Goal: Learn about a topic

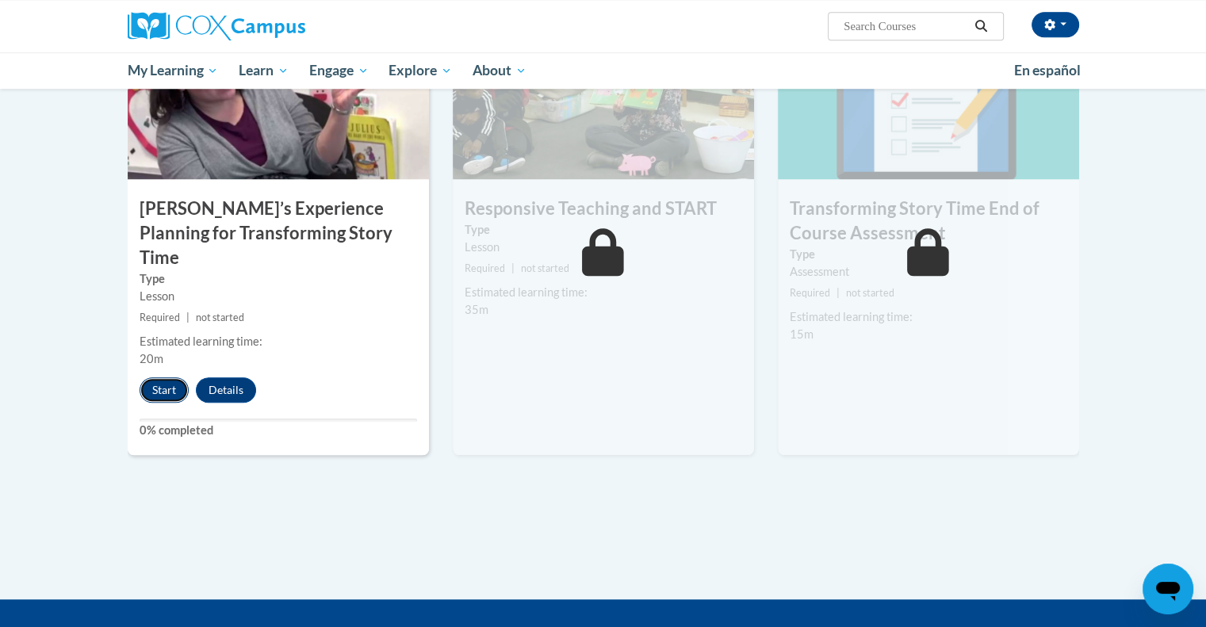
click at [163, 377] on button "Start" at bounding box center [164, 389] width 49 height 25
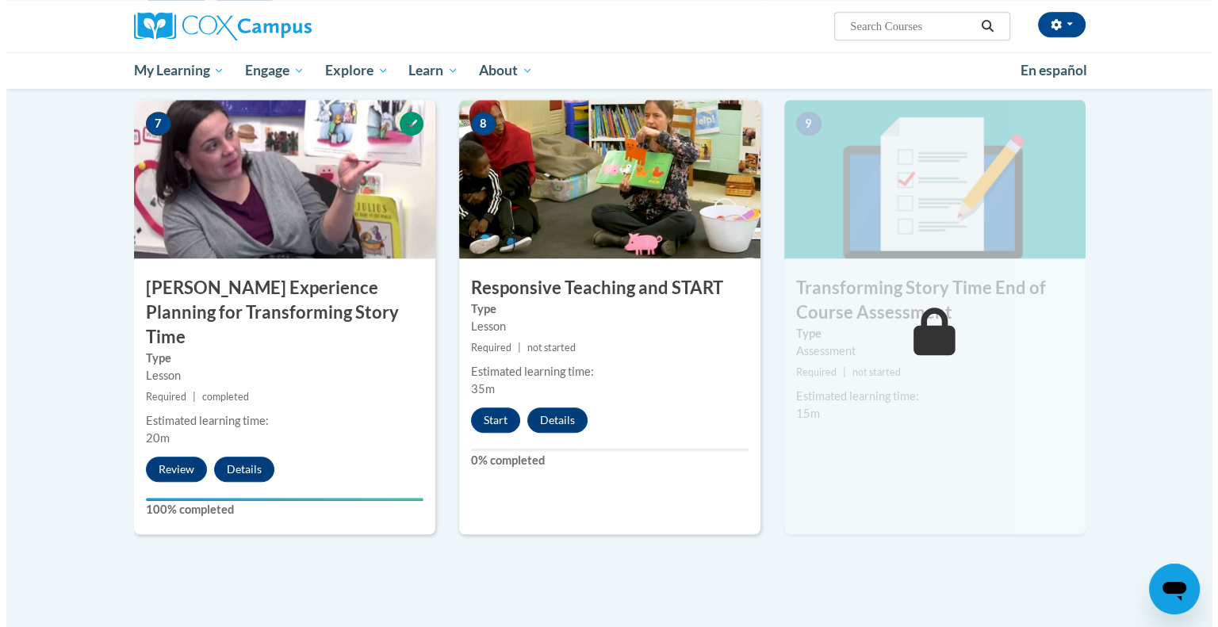
scroll to position [1269, 0]
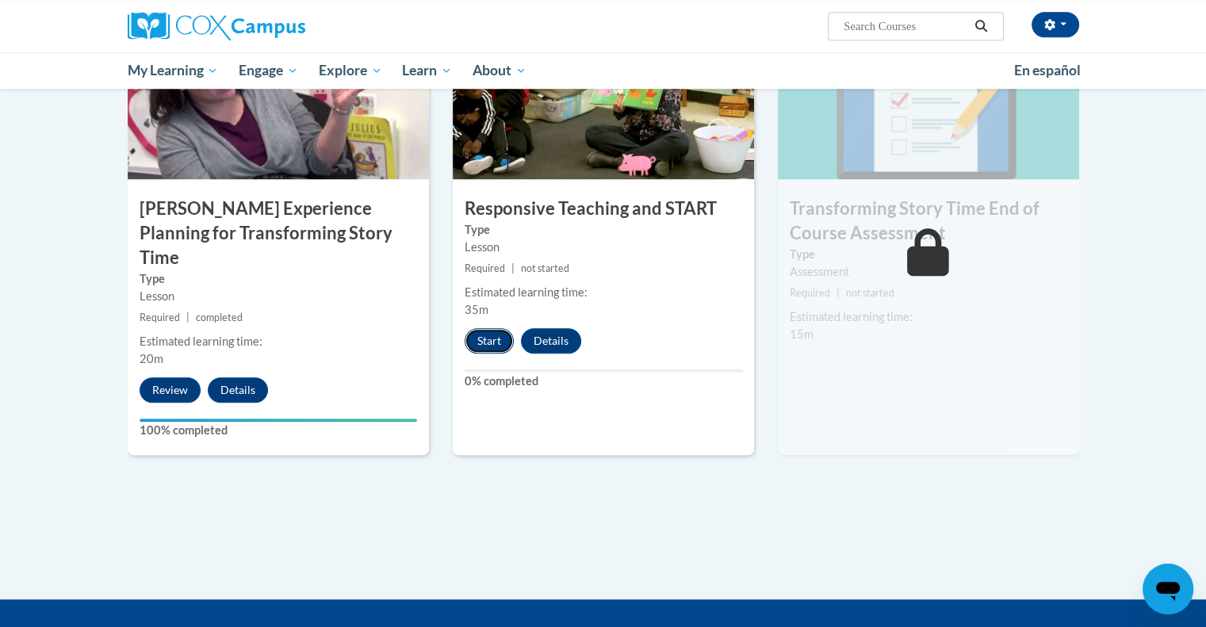
click at [479, 342] on button "Start" at bounding box center [489, 340] width 49 height 25
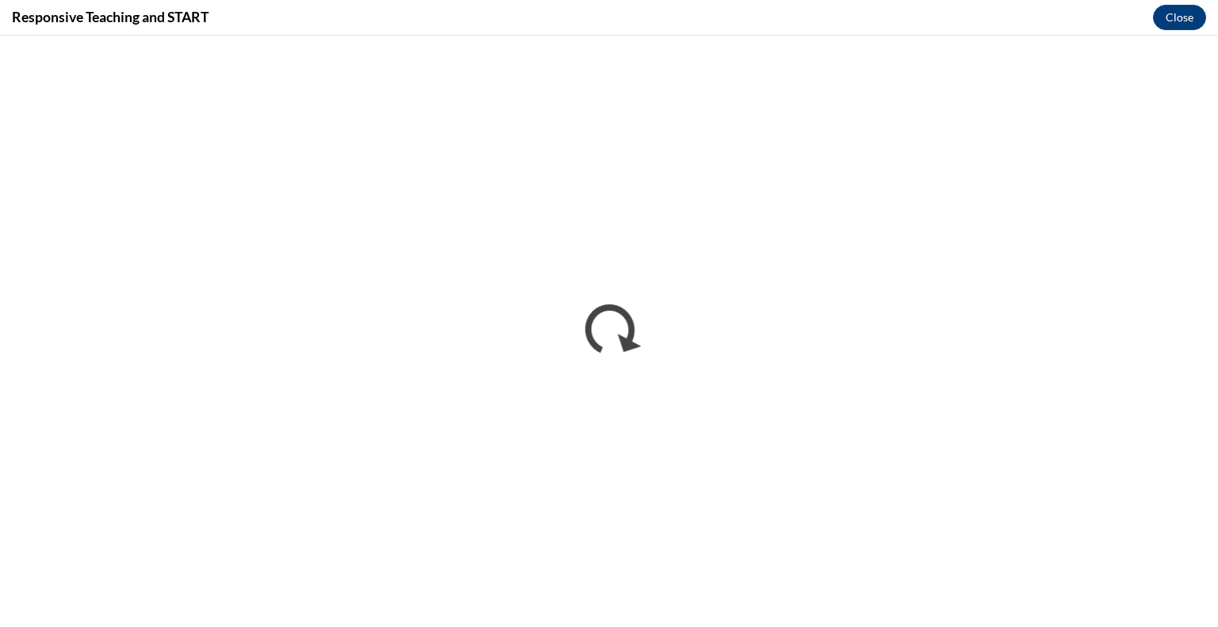
scroll to position [0, 0]
